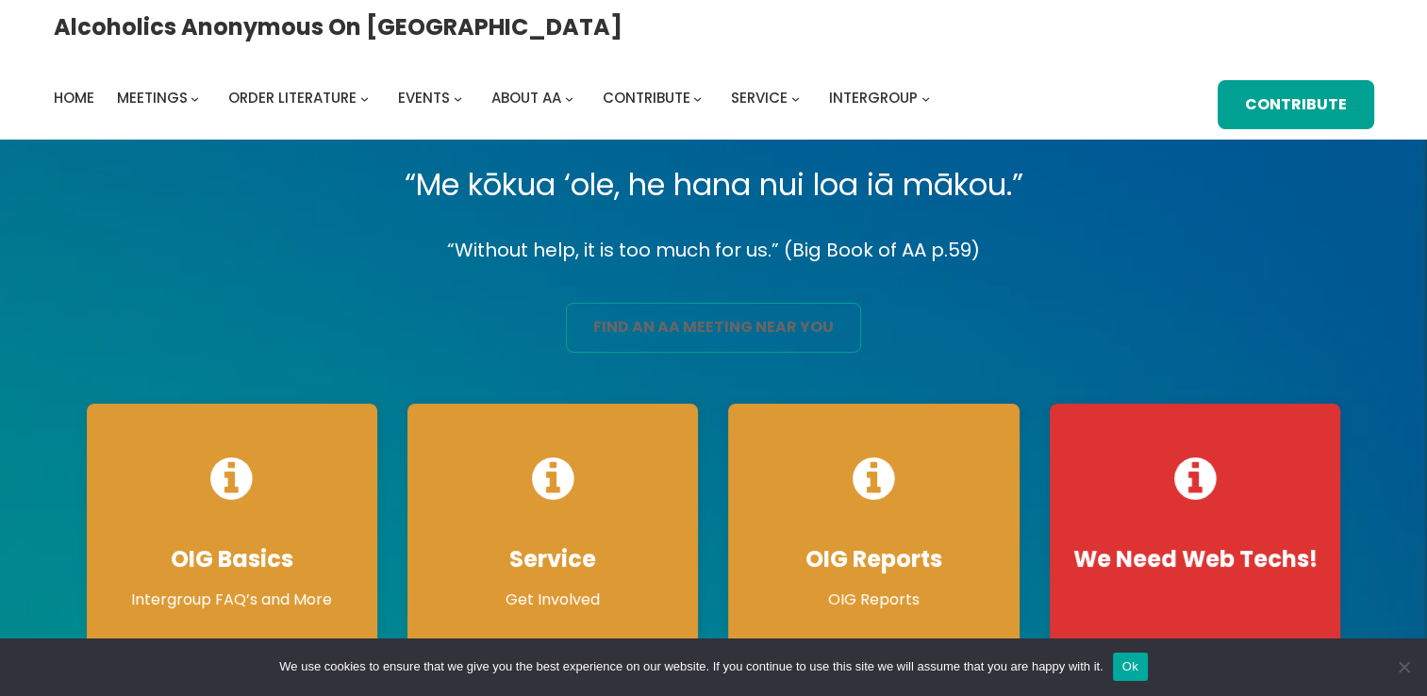
click at [747, 321] on link "find an aa meeting near you" at bounding box center [713, 328] width 295 height 50
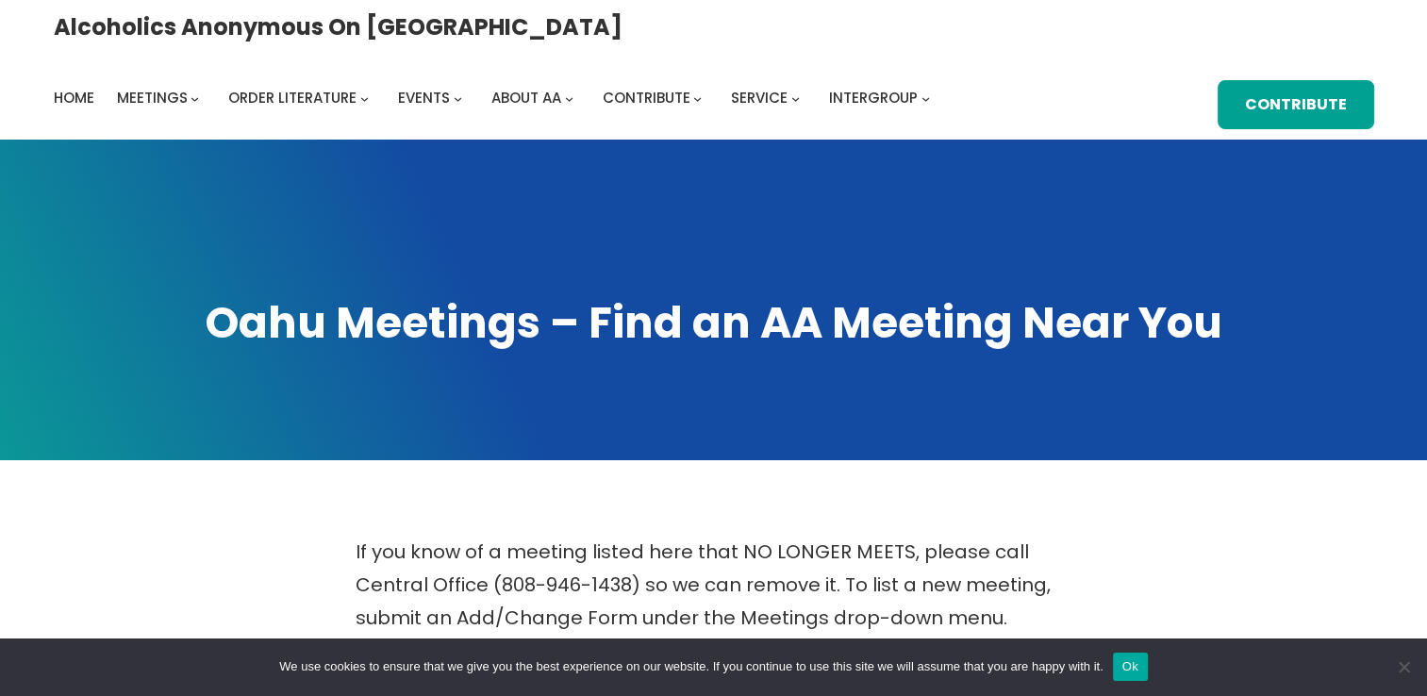
scroll to position [608, 0]
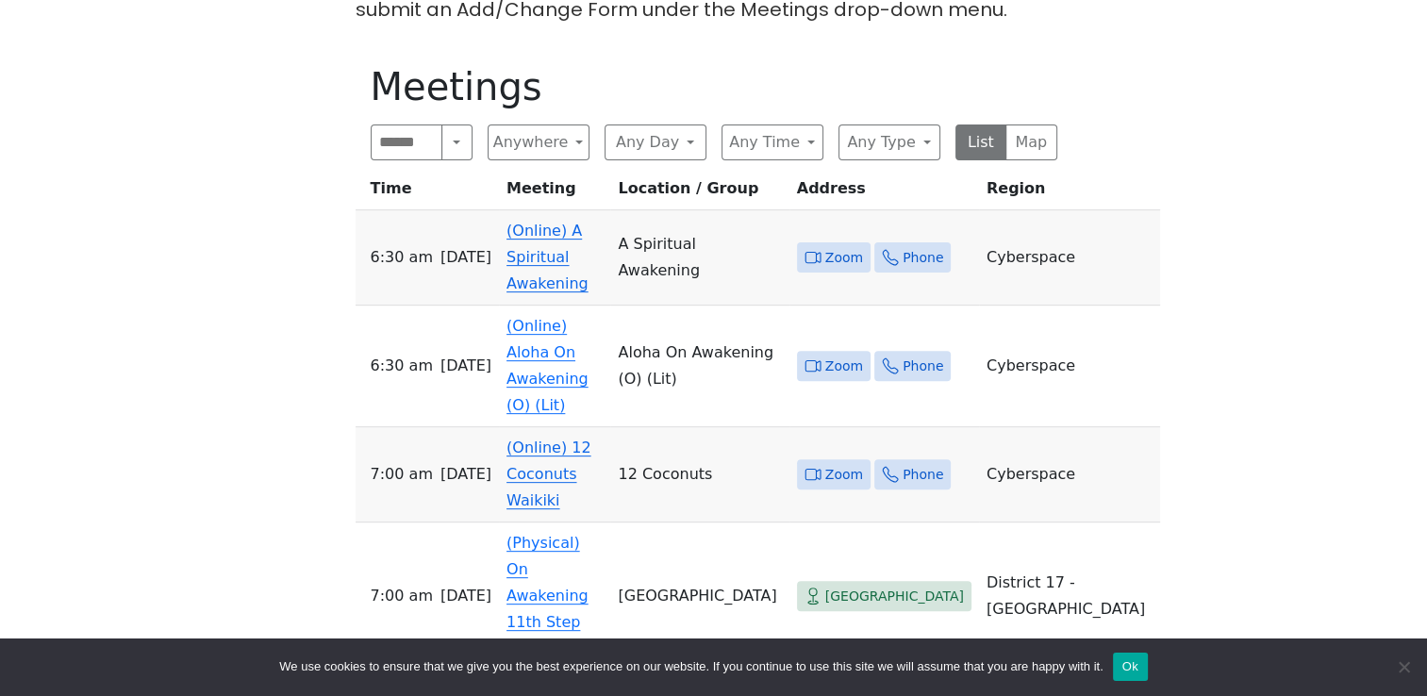
click at [860, 246] on span "Zoom" at bounding box center [844, 258] width 38 height 24
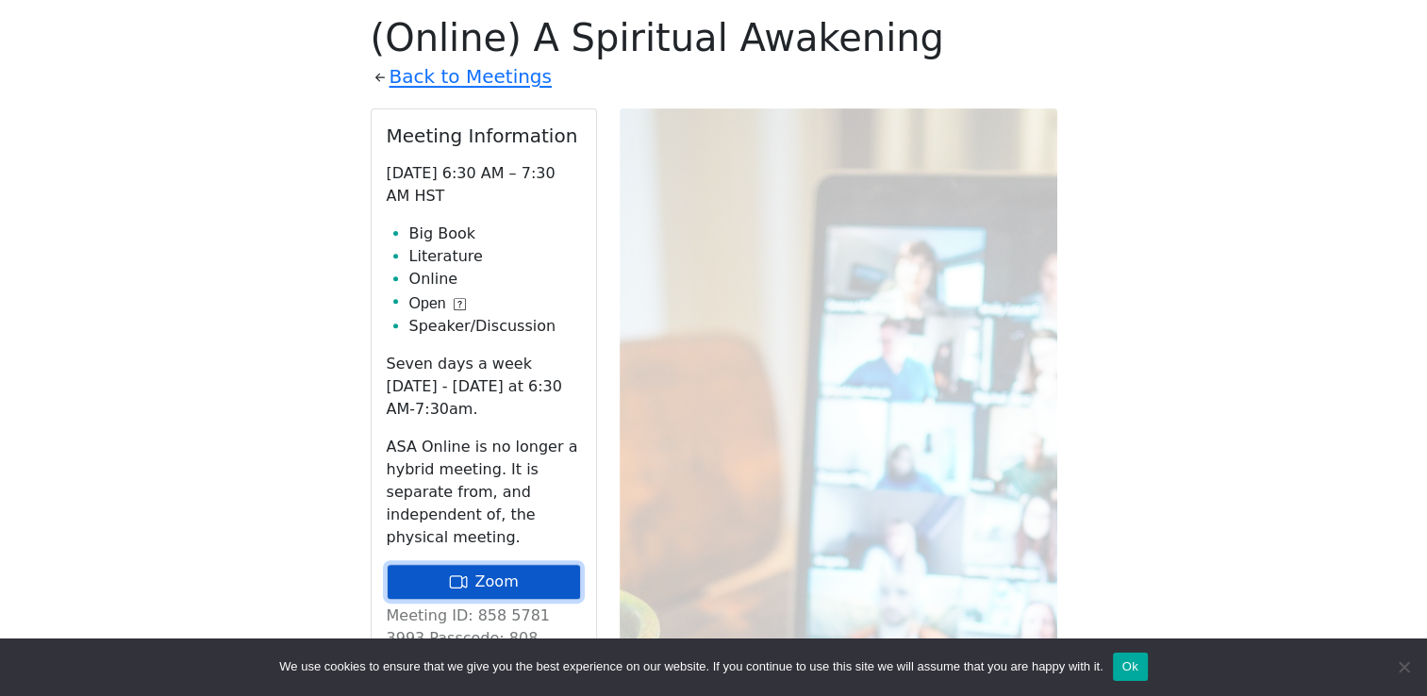
click at [468, 572] on icon at bounding box center [458, 581] width 19 height 19
